Goal: Find specific page/section: Find specific page/section

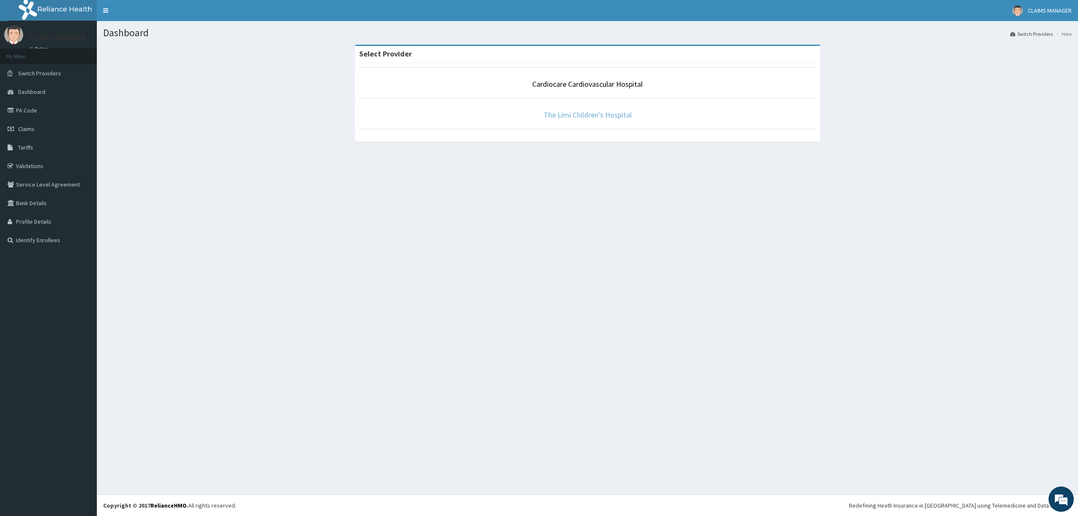
click at [612, 116] on link "The Limi Children's Hospital" at bounding box center [587, 115] width 88 height 10
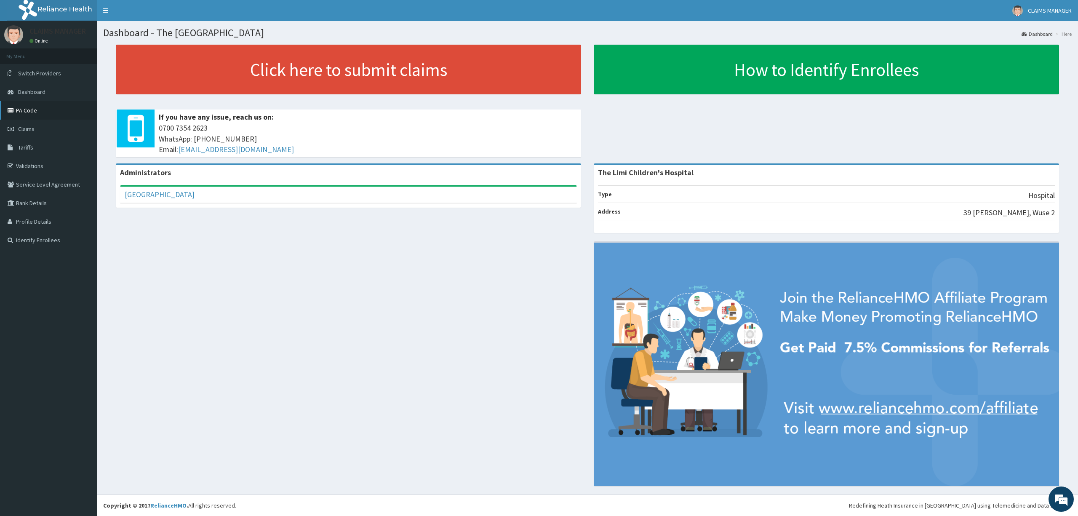
click at [17, 111] on link "PA Code" at bounding box center [48, 110] width 97 height 19
